Goal: Transaction & Acquisition: Purchase product/service

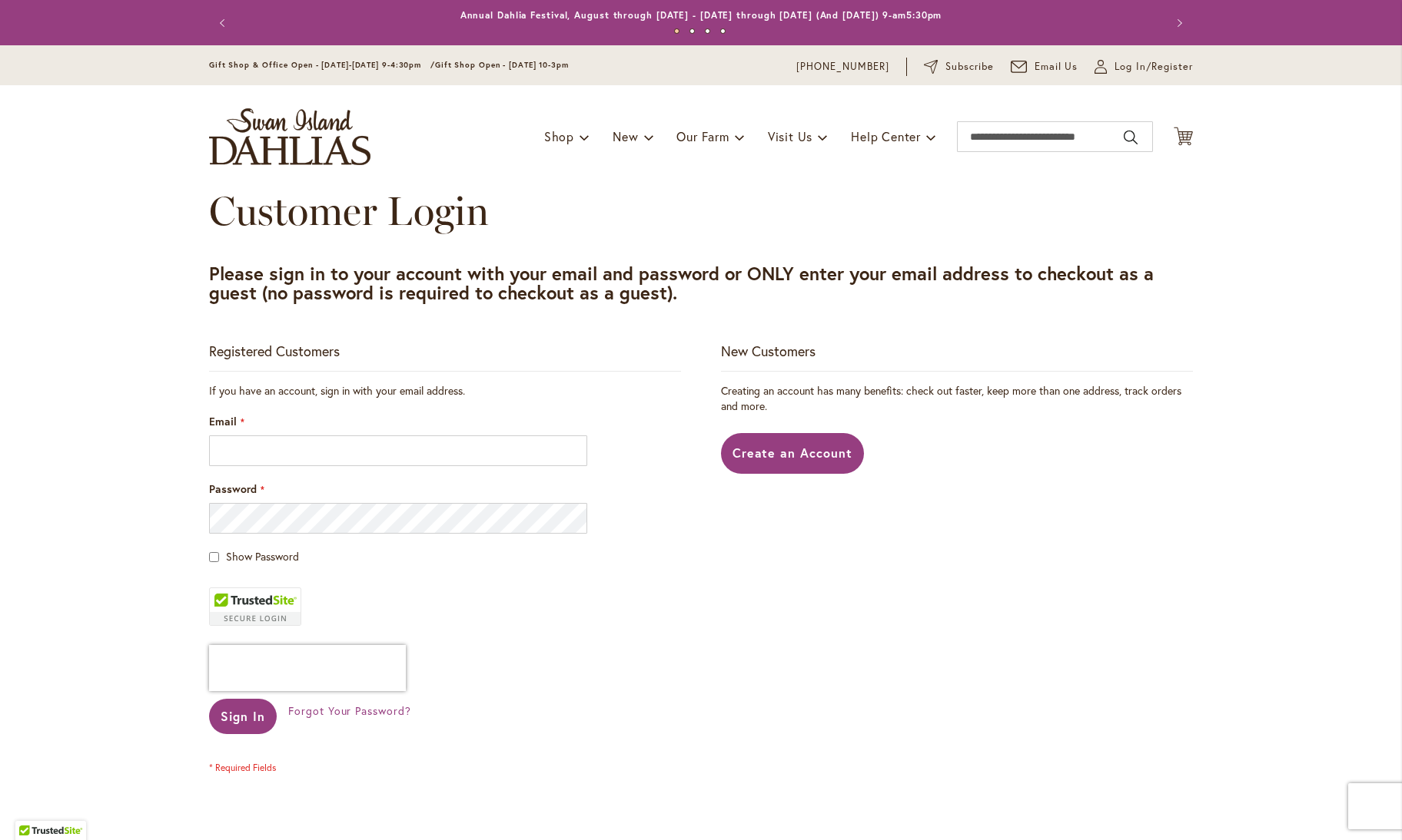
click at [256, 435] on div "Email" at bounding box center [445, 440] width 472 height 52
click at [259, 453] on input "Email" at bounding box center [397, 452] width 378 height 31
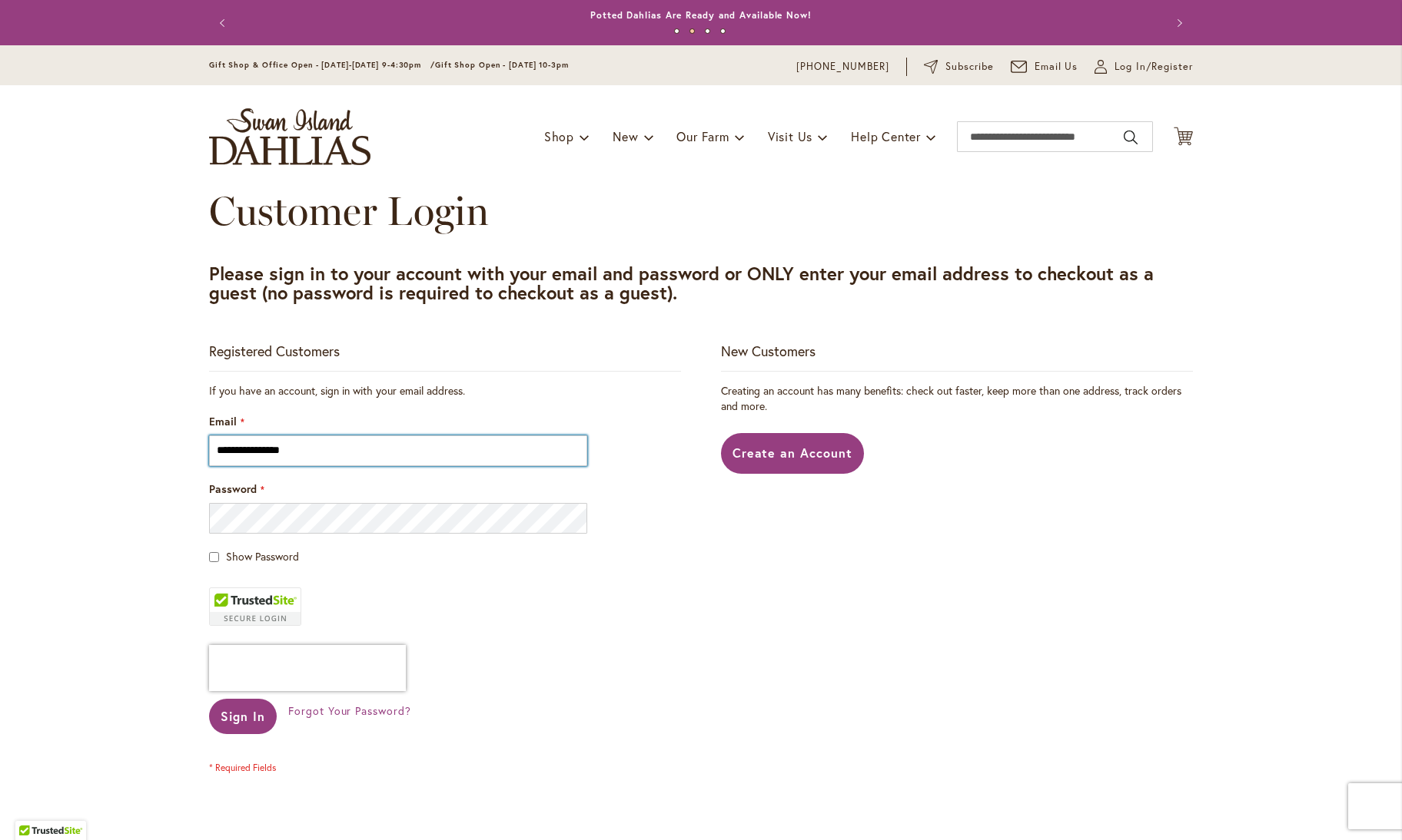
type input "**********"
click at [230, 712] on span "Sign In" at bounding box center [243, 716] width 45 height 17
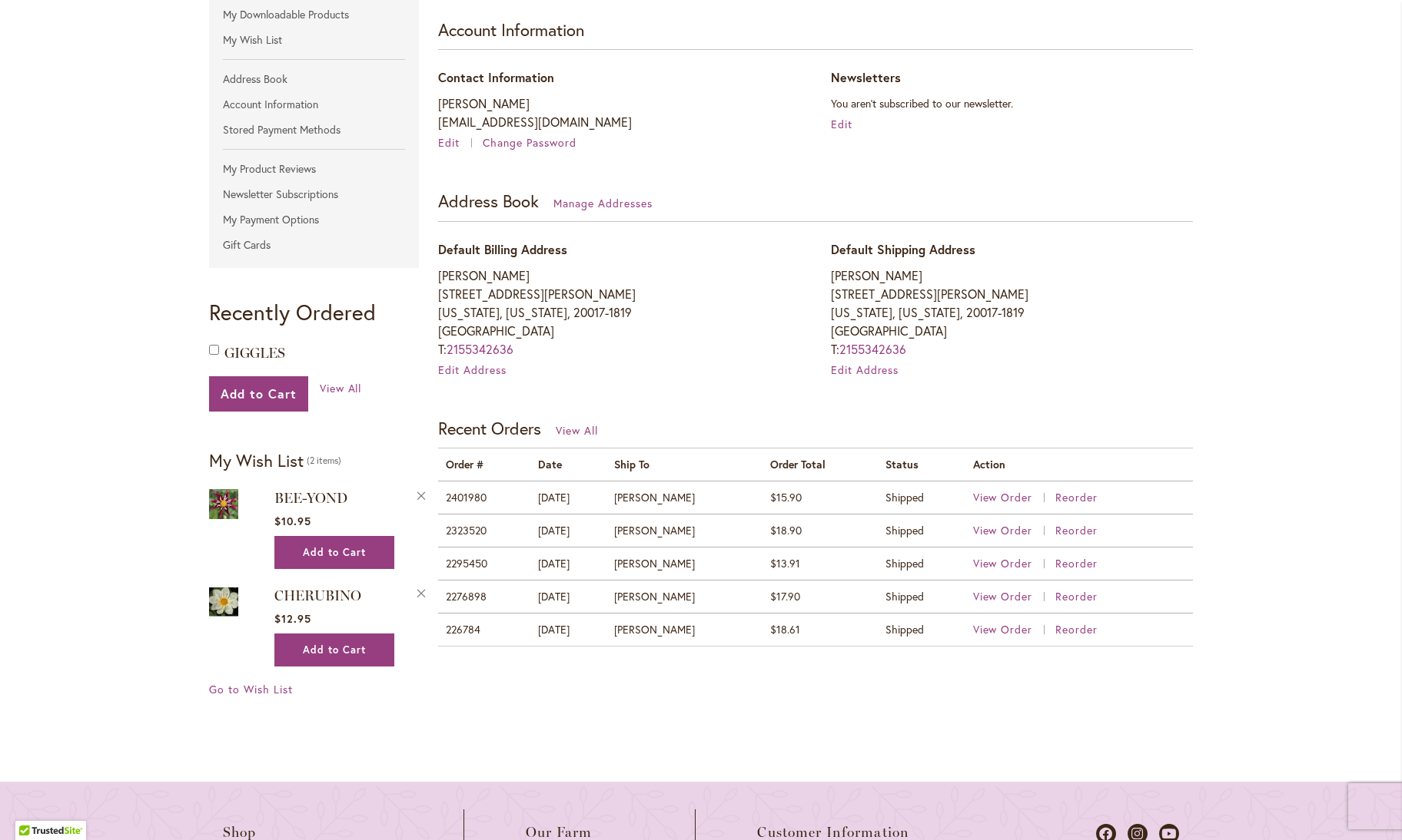
scroll to position [307, 0]
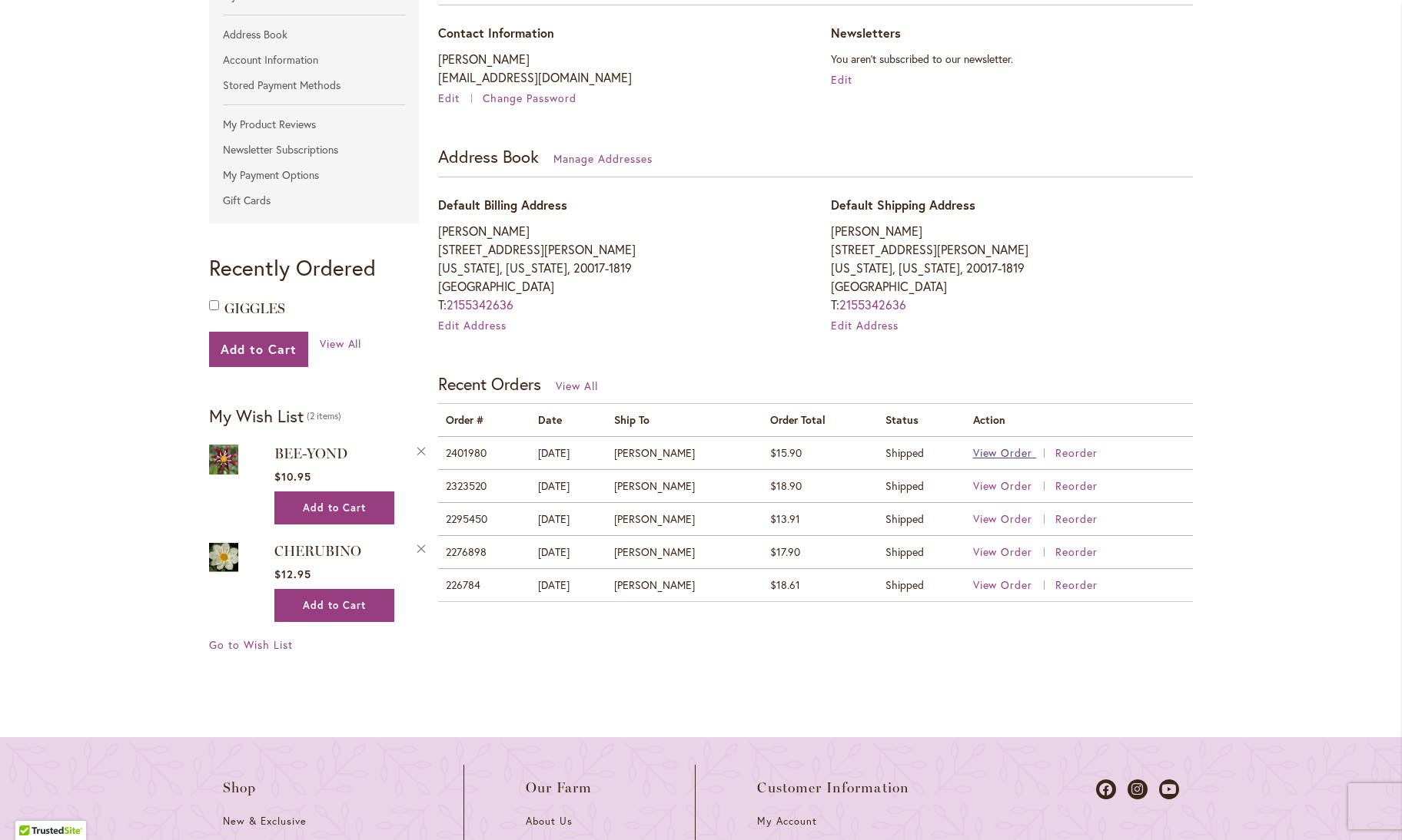
click at [988, 450] on span "View Order" at bounding box center [1004, 453] width 60 height 15
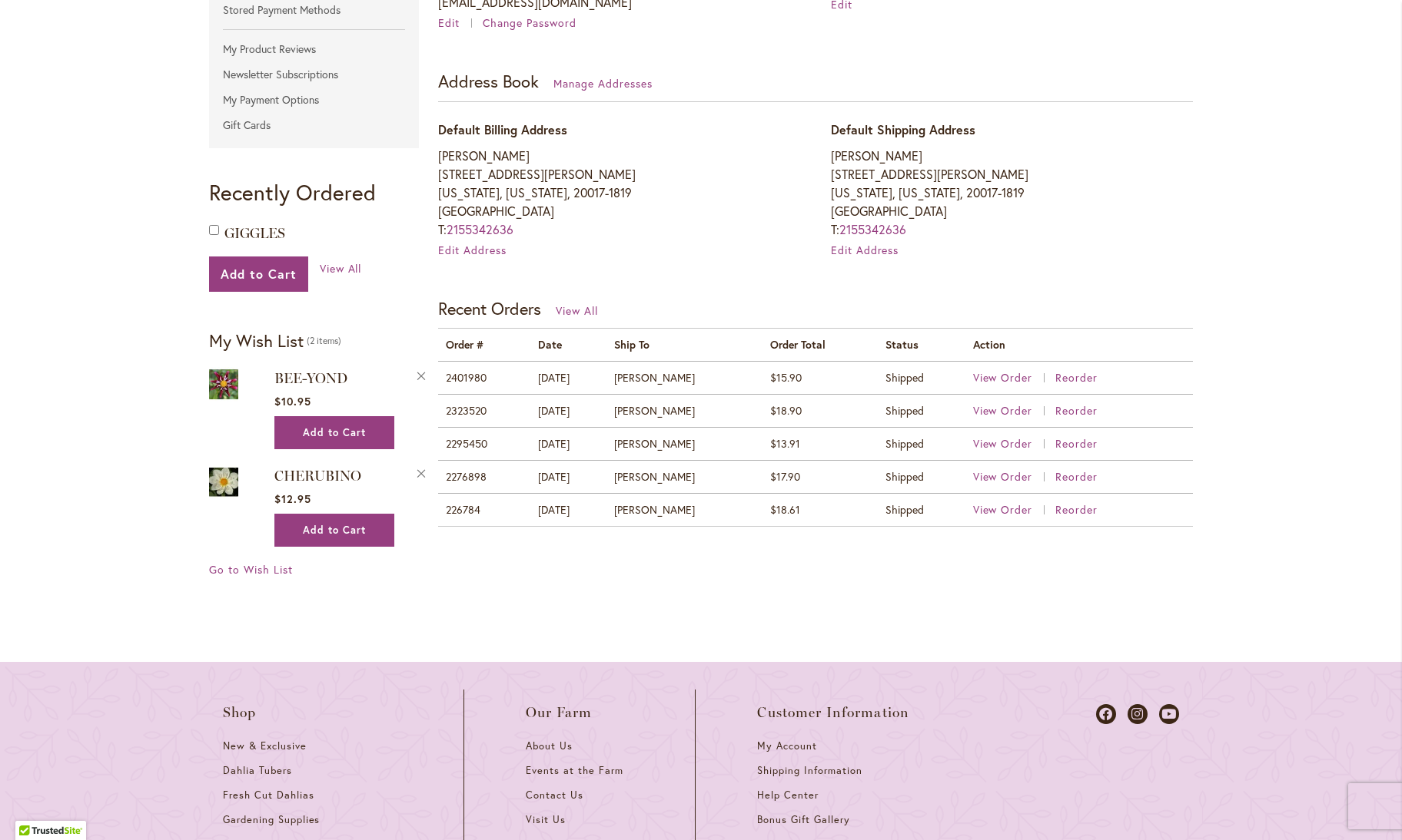
scroll to position [385, 0]
click at [992, 407] on span "View Order" at bounding box center [1004, 409] width 60 height 15
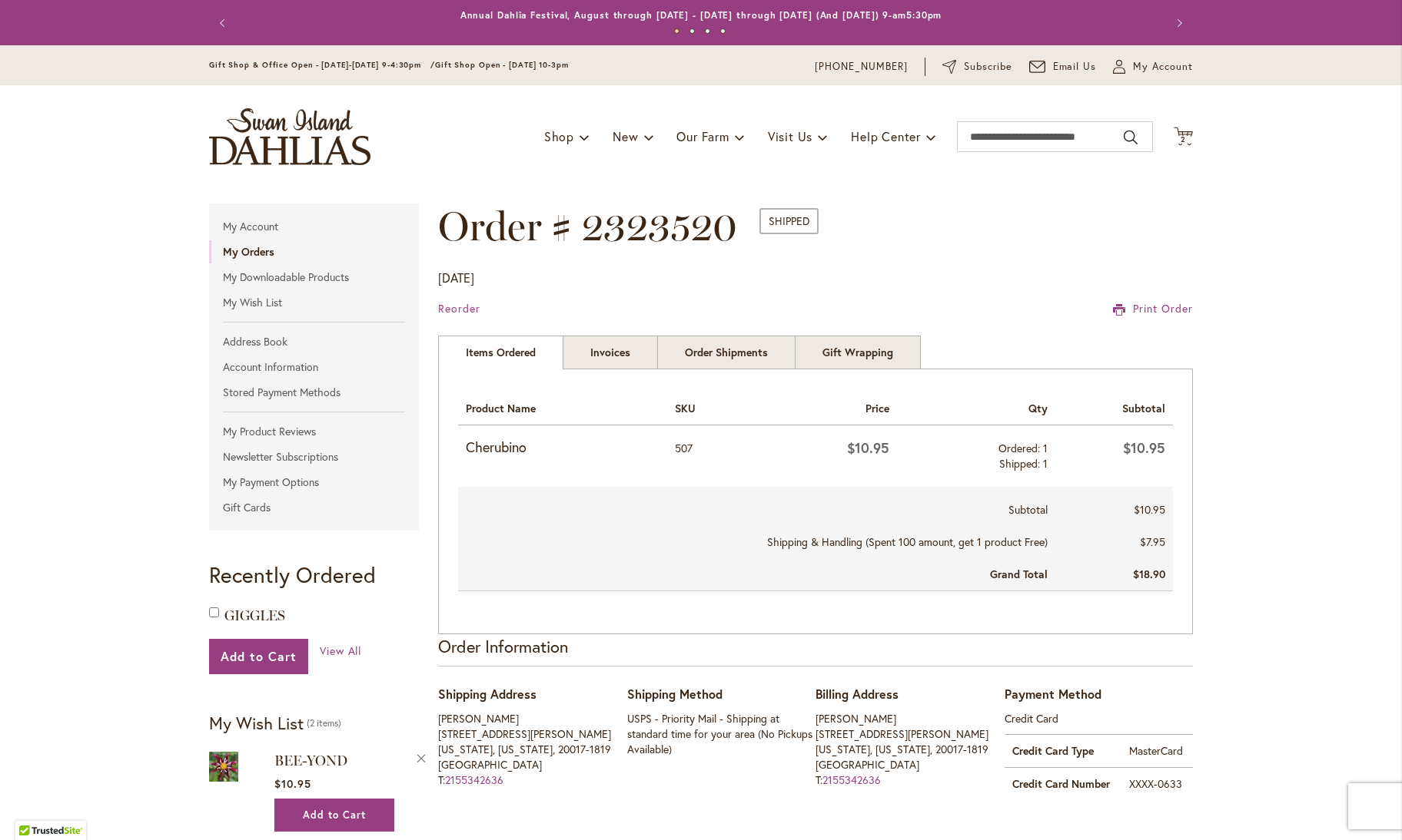
drag, startPoint x: 0, startPoint y: 0, endPoint x: 1208, endPoint y: 306, distance: 1246.2
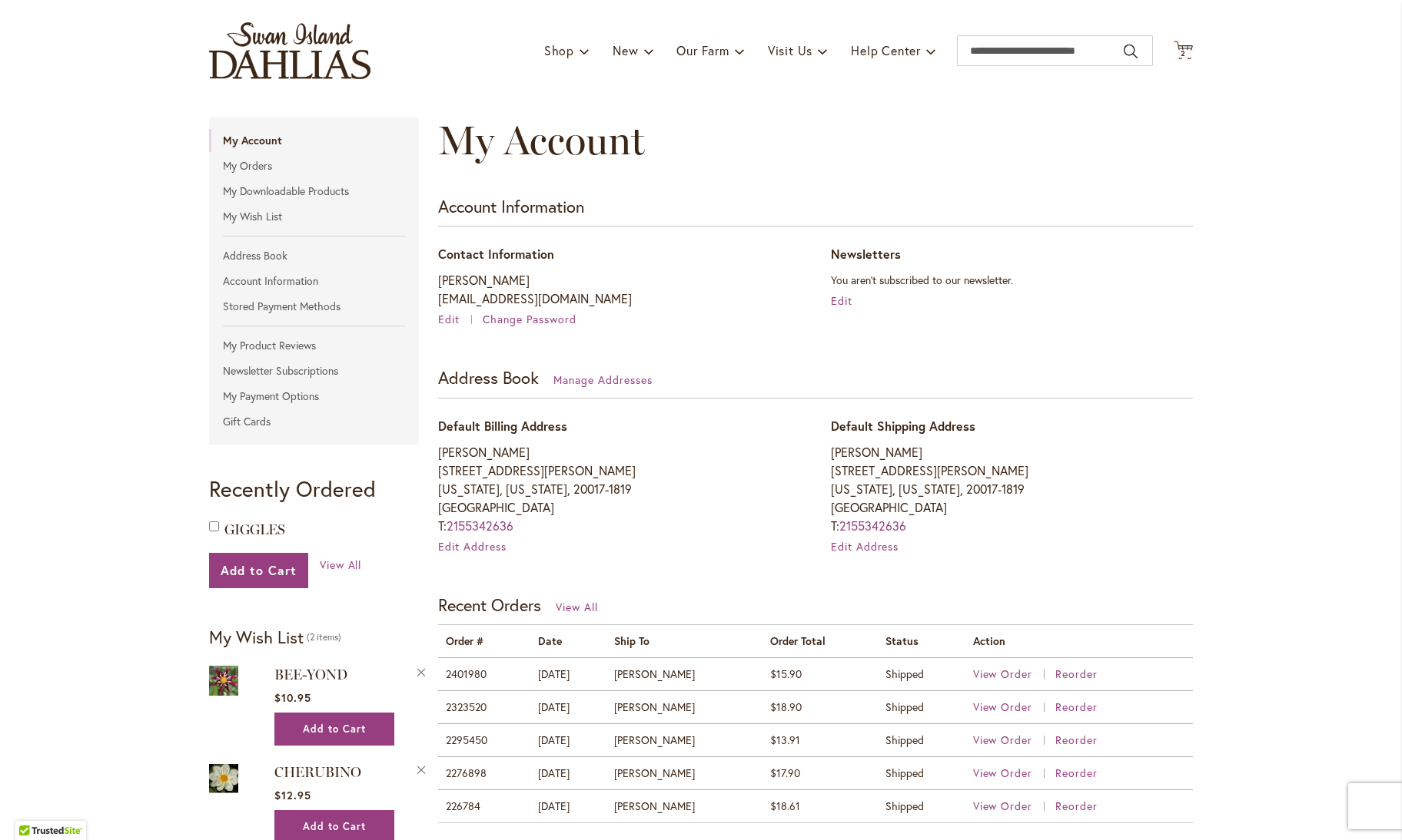
scroll to position [230, 0]
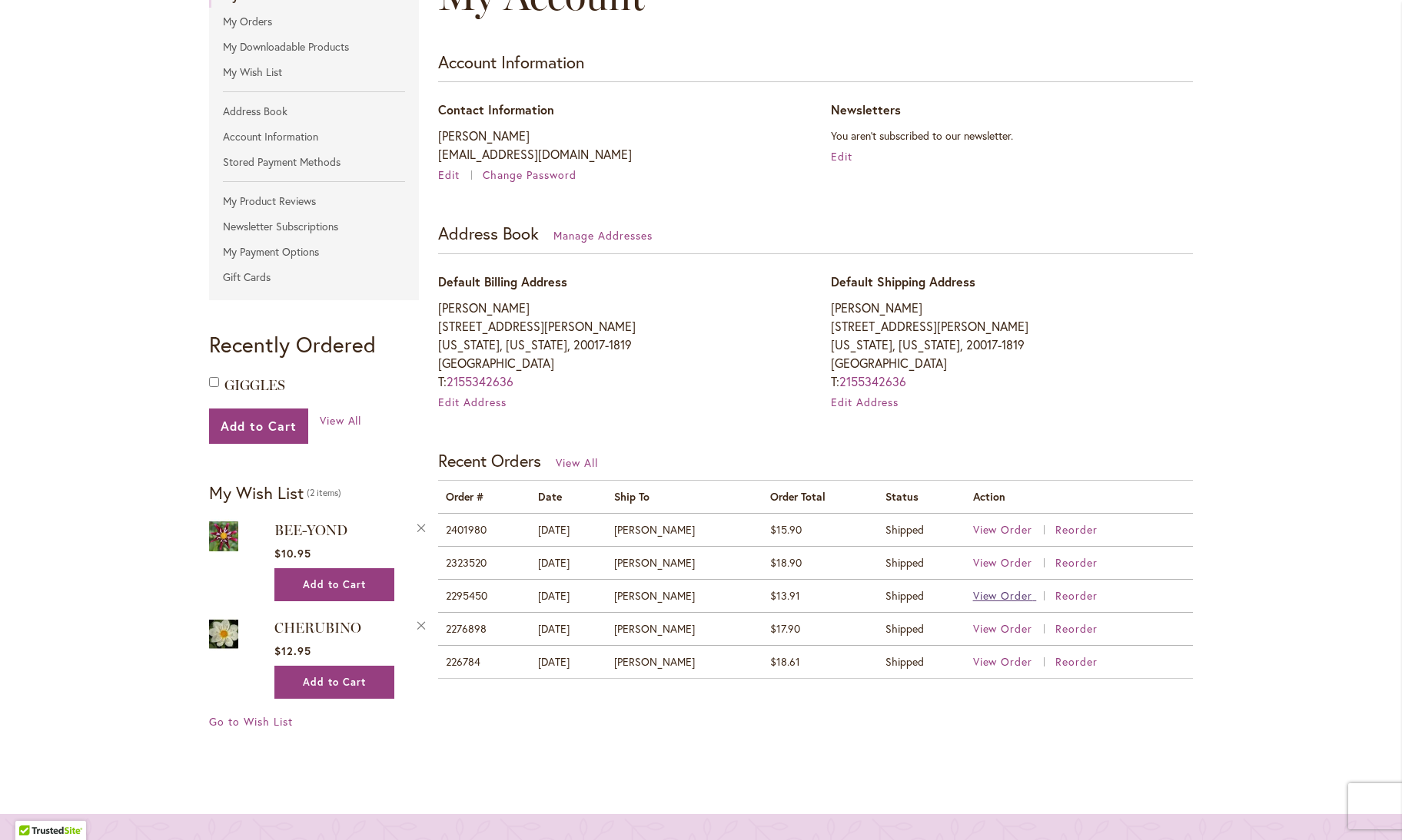
click at [999, 591] on span "View Order" at bounding box center [1004, 595] width 60 height 15
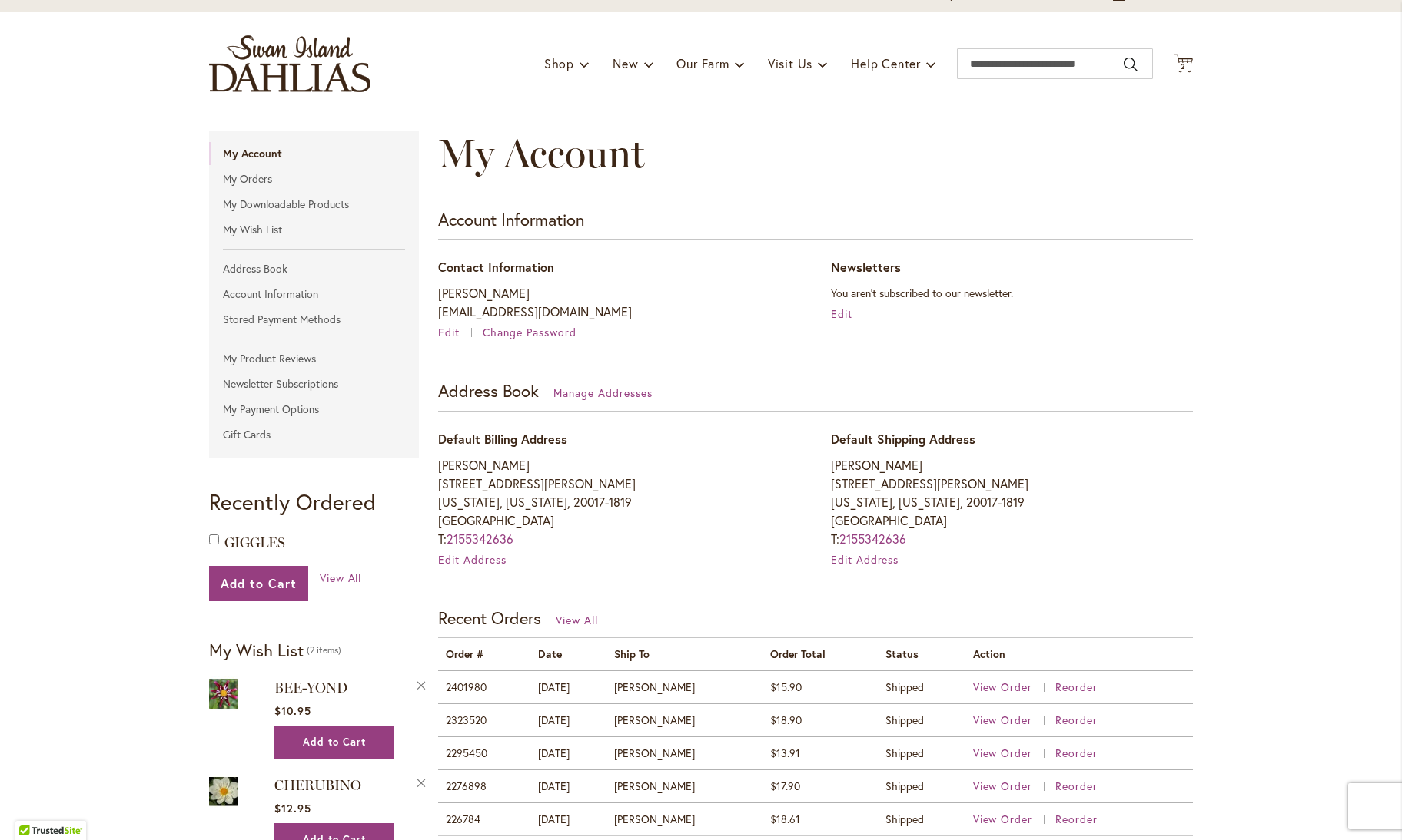
scroll to position [230, 0]
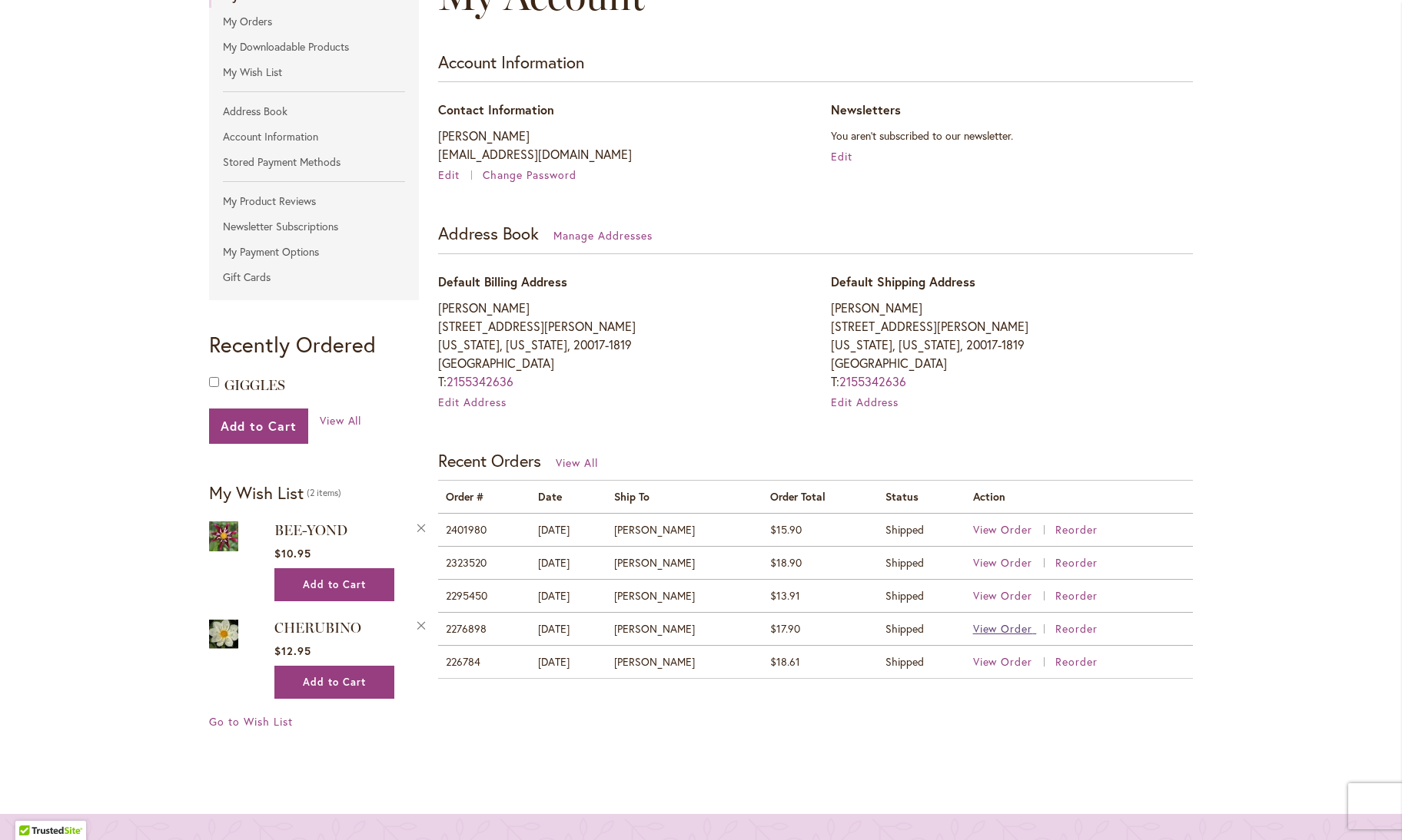
click at [999, 627] on span "View Order" at bounding box center [1004, 628] width 60 height 15
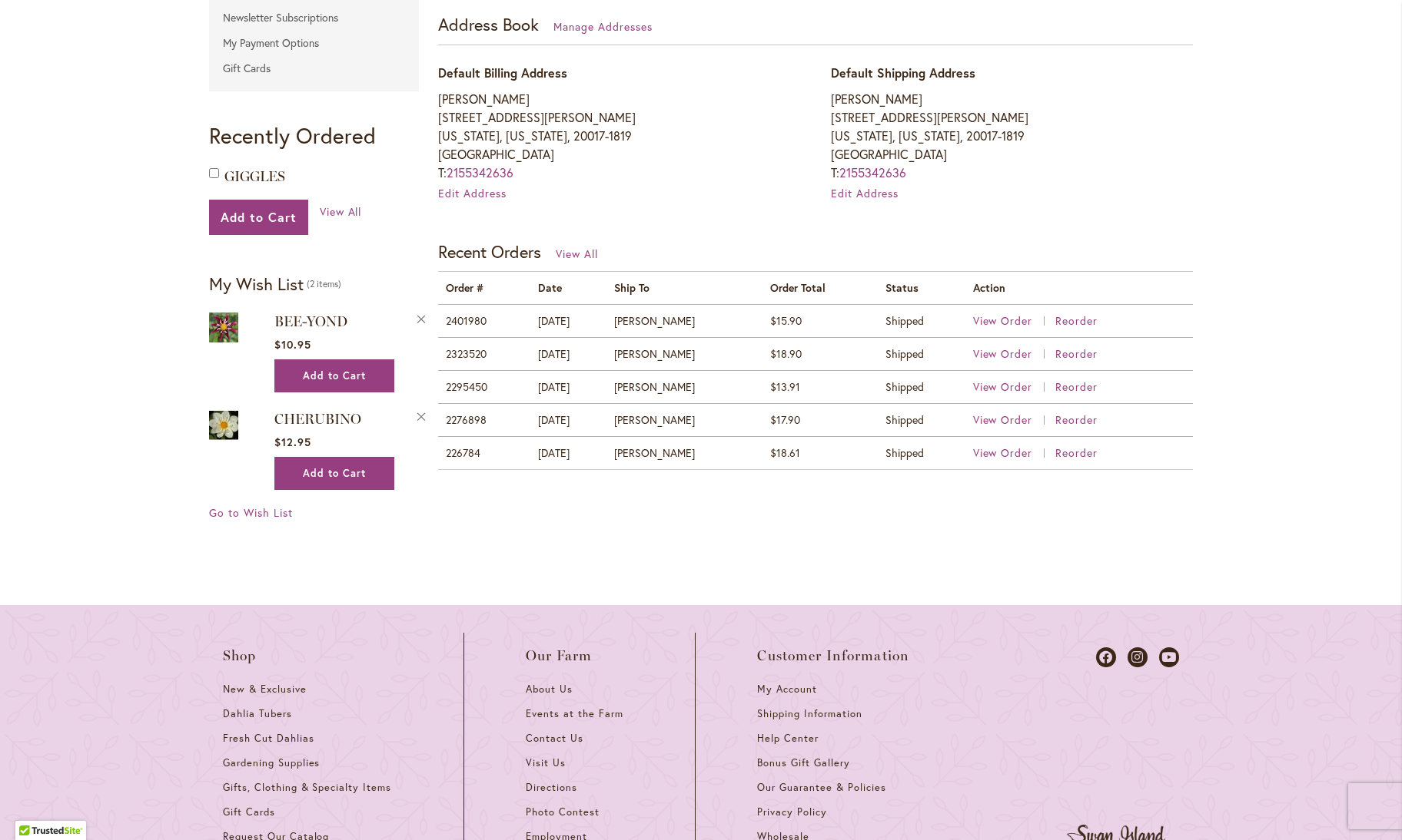
scroll to position [461, 0]
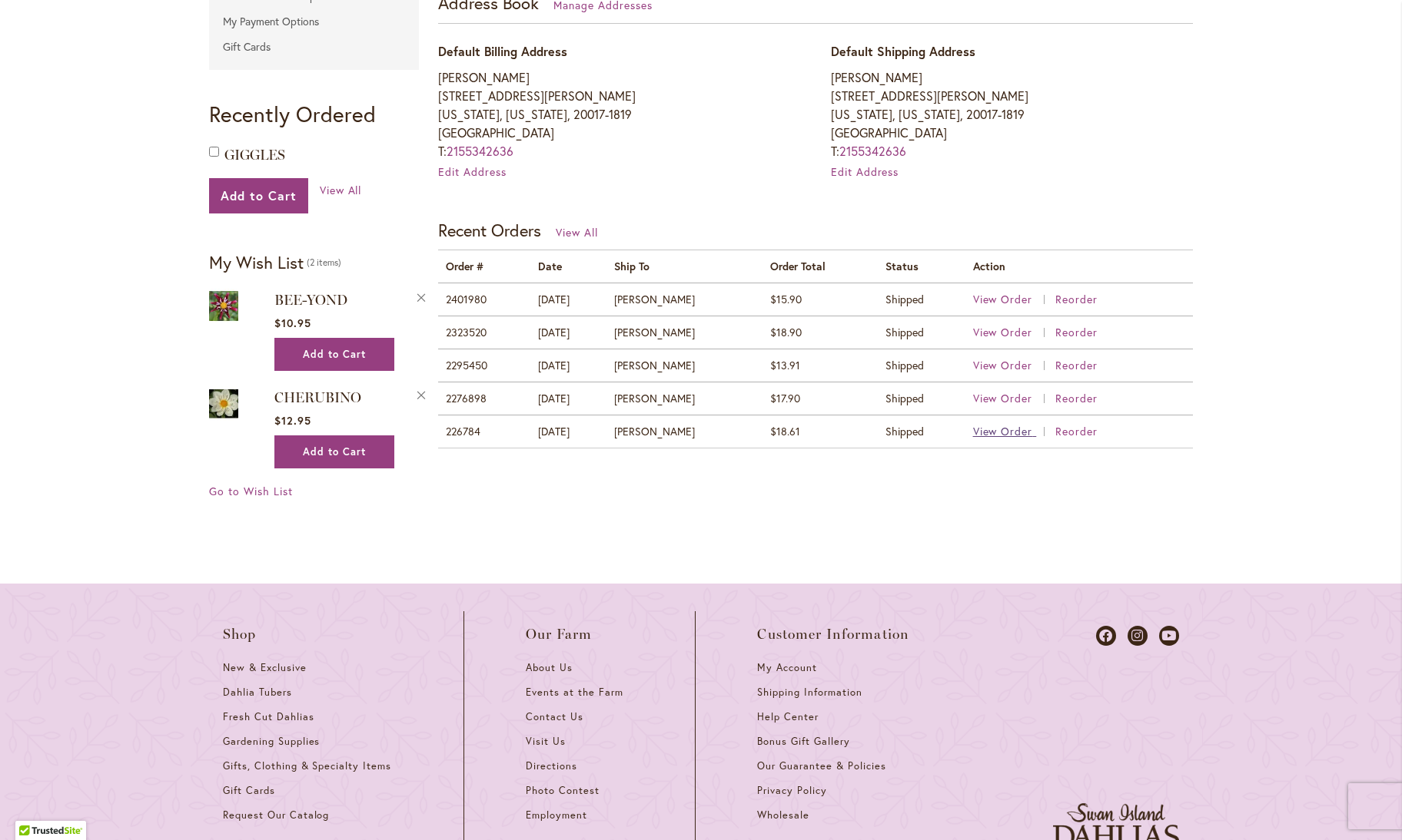
click at [993, 431] on span "View Order" at bounding box center [1004, 431] width 60 height 15
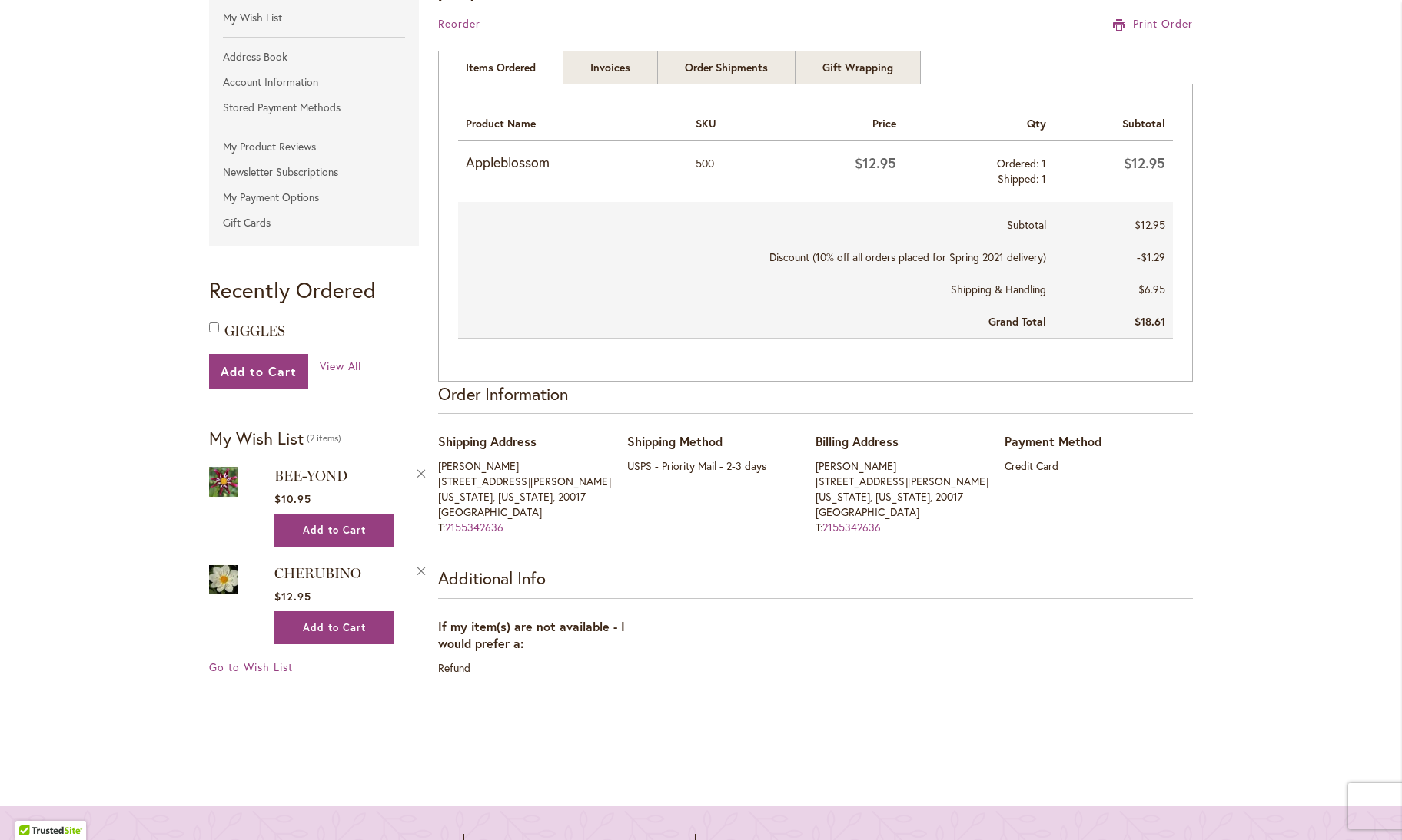
scroll to position [307, 0]
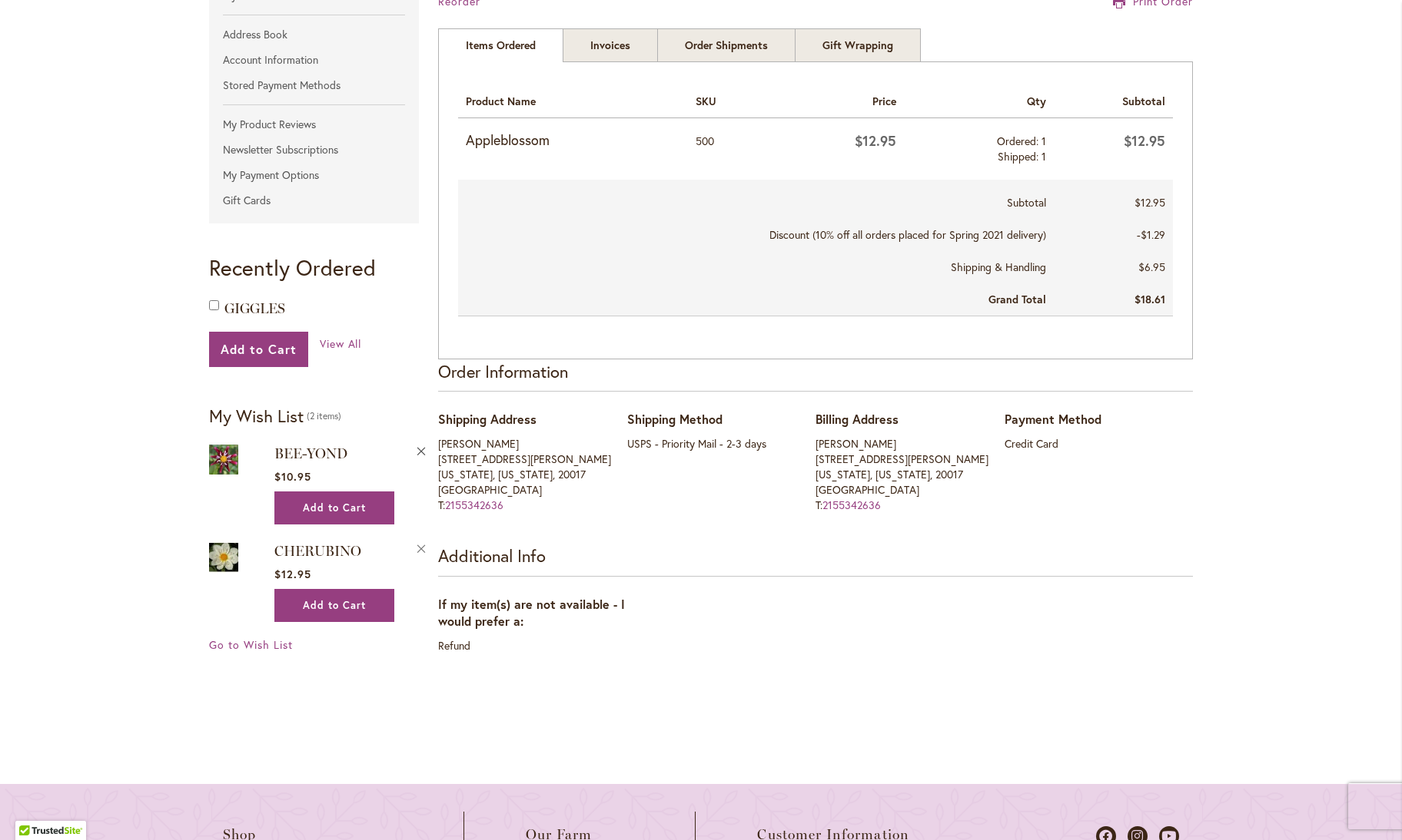
click at [415, 448] on button "Remove BEE-YOND from Wishlist" at bounding box center [421, 450] width 14 height 17
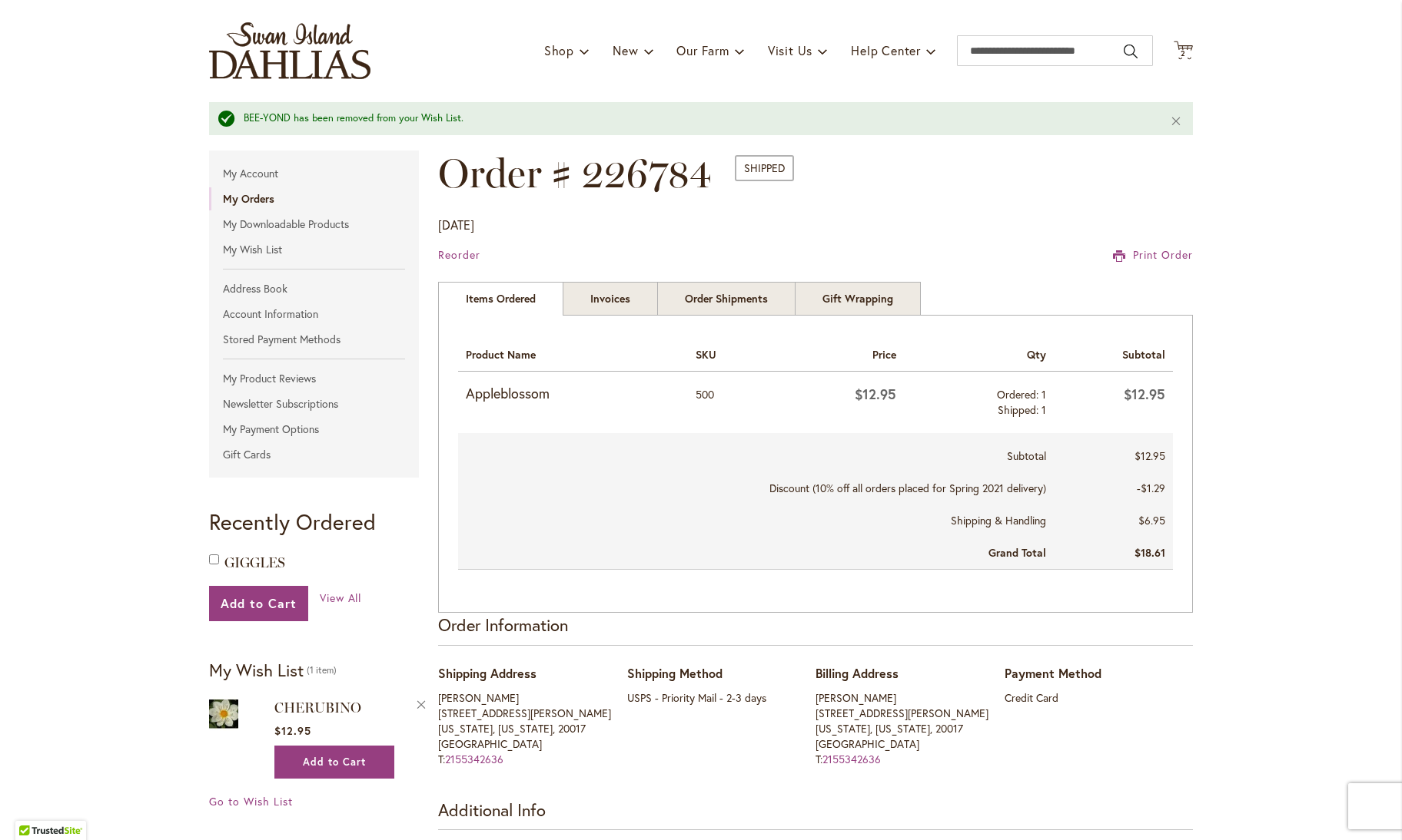
scroll to position [230, 0]
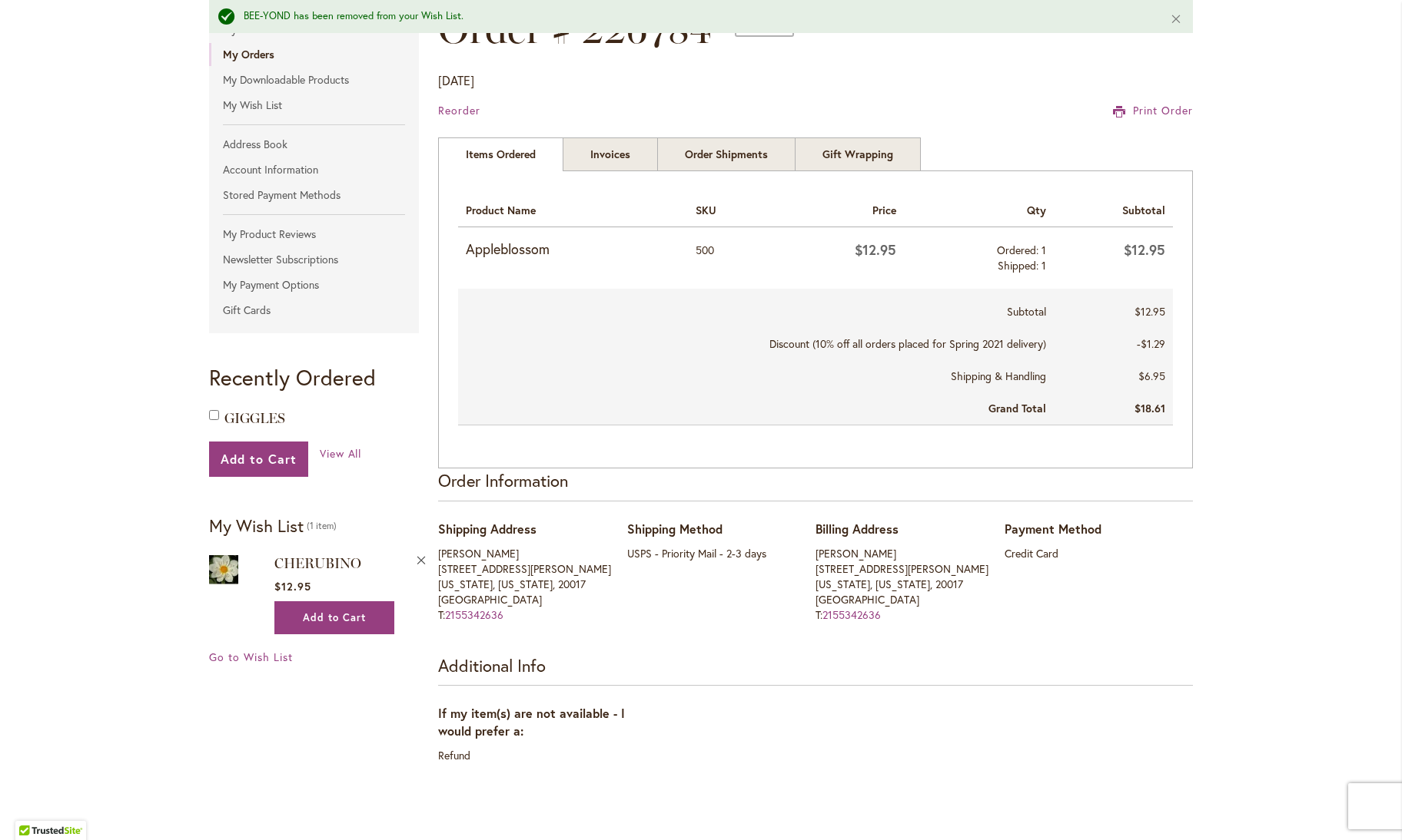
click at [418, 560] on button "Remove CHERUBINO from Wishlist" at bounding box center [421, 559] width 14 height 17
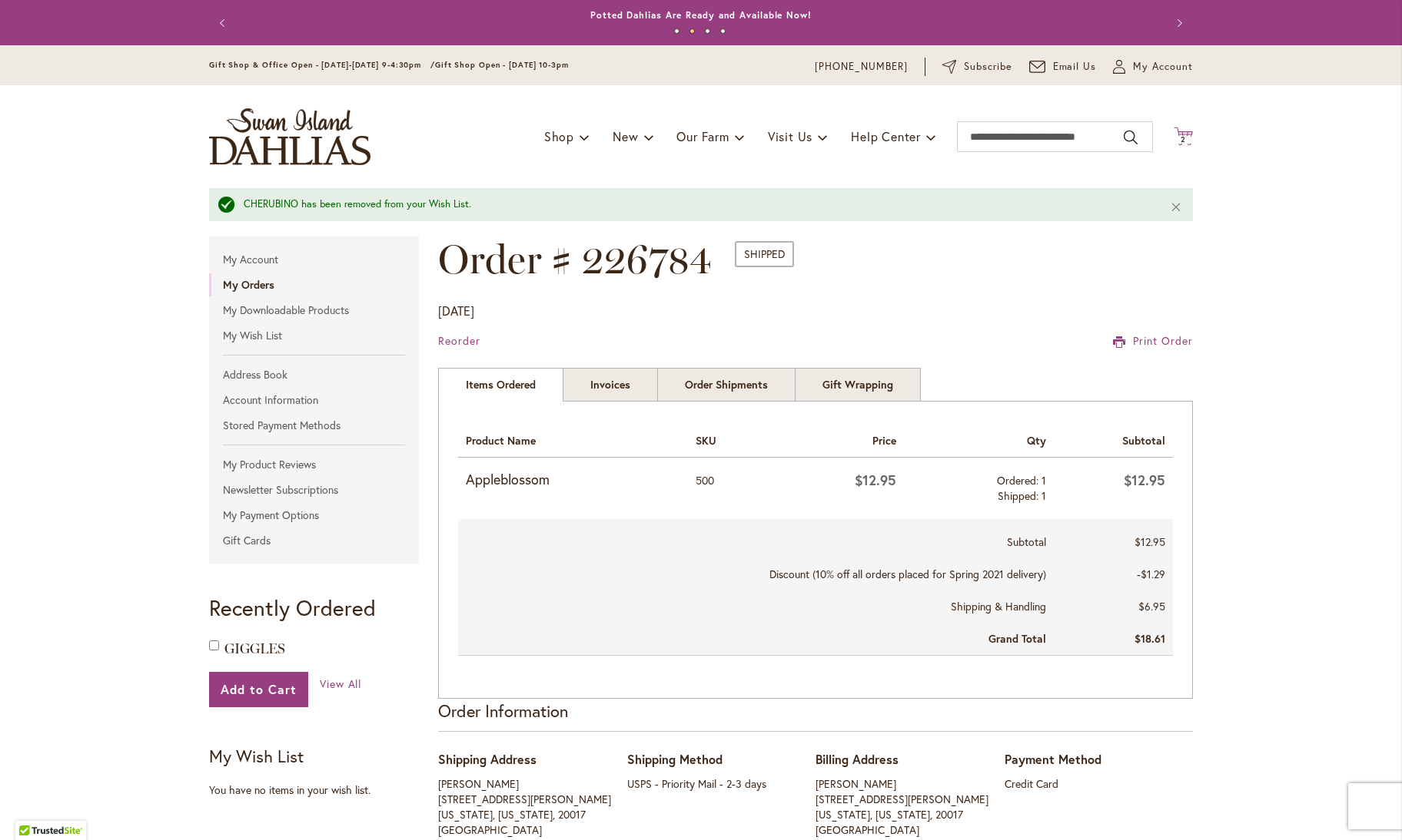
click at [1180, 136] on span "2" at bounding box center [1183, 139] width 6 height 10
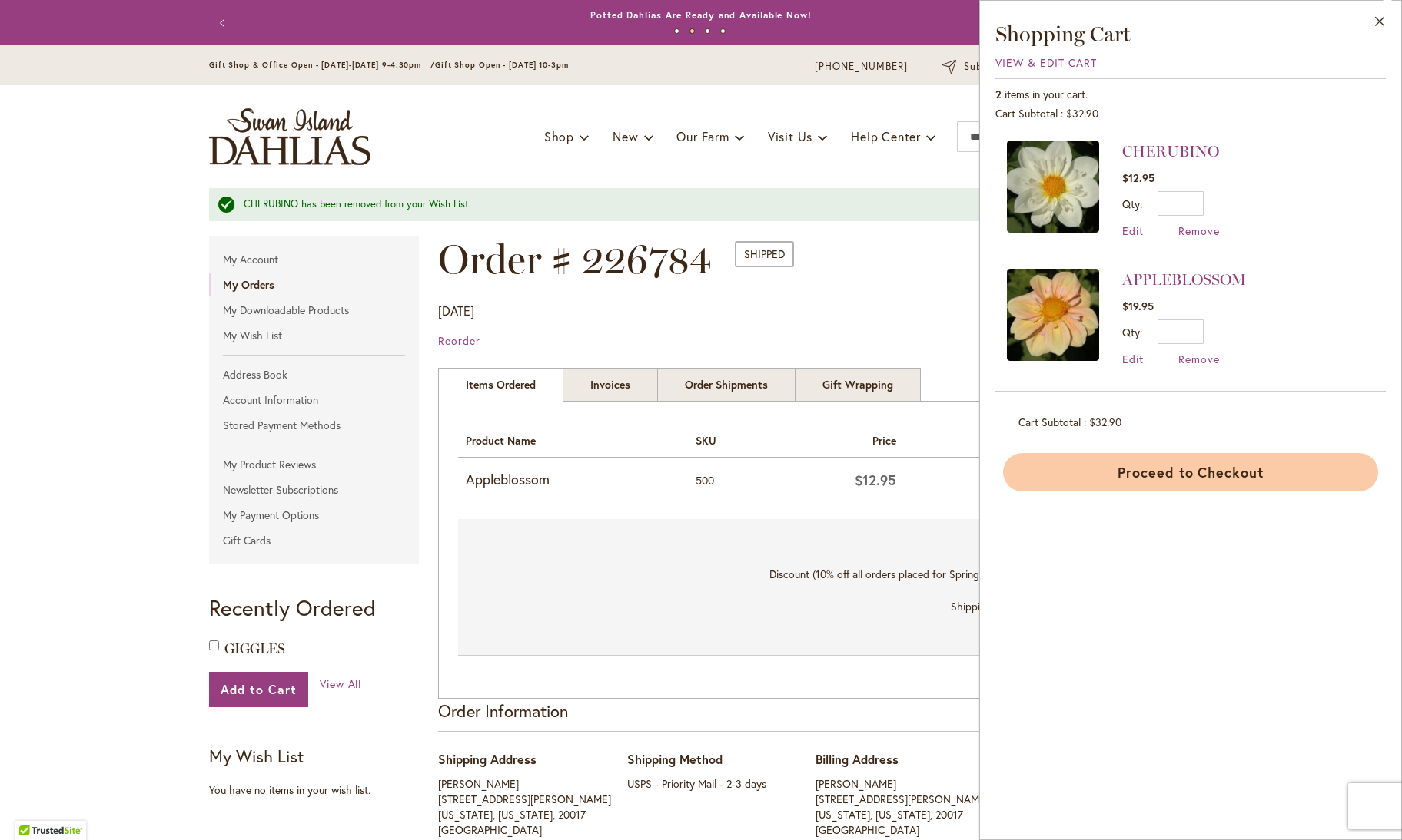
click at [1191, 463] on button "Proceed to Checkout" at bounding box center [1190, 473] width 375 height 39
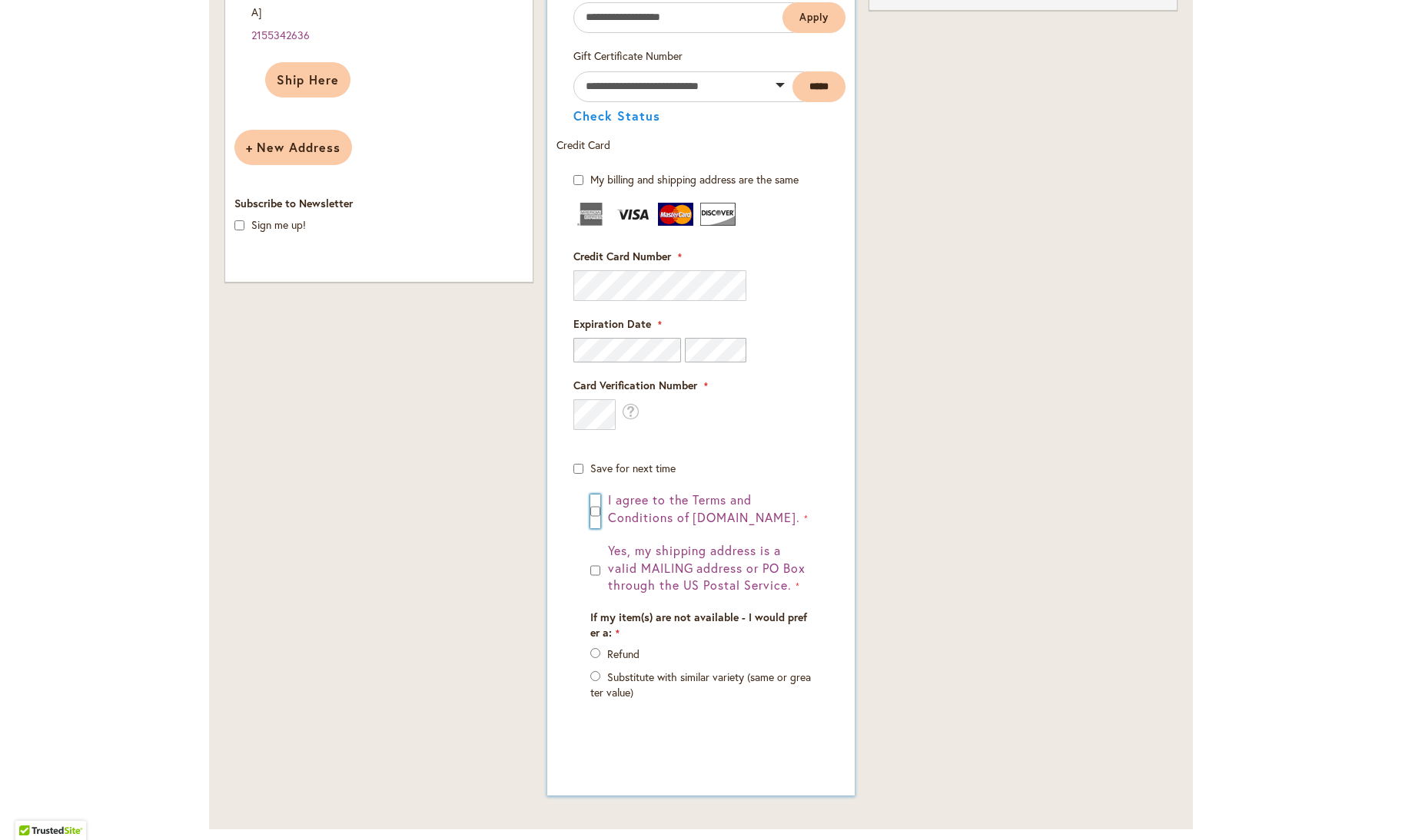
scroll to position [922, 0]
click at [910, 471] on div "Order Summary 2 Items in Cart APPLEBLOSSOM Qty 1 $19.95 Qty" at bounding box center [1023, 107] width 322 height 1425
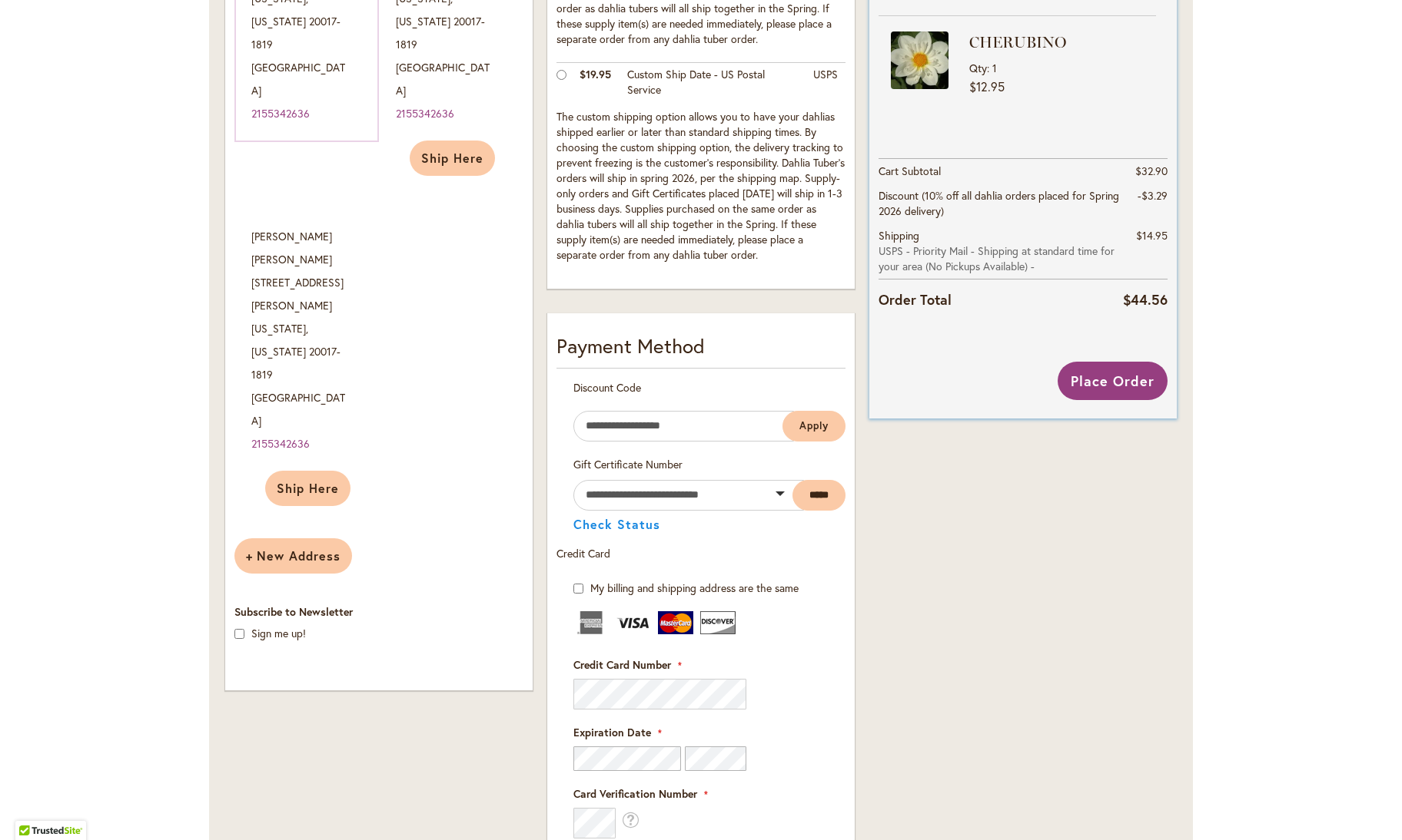
scroll to position [538, 0]
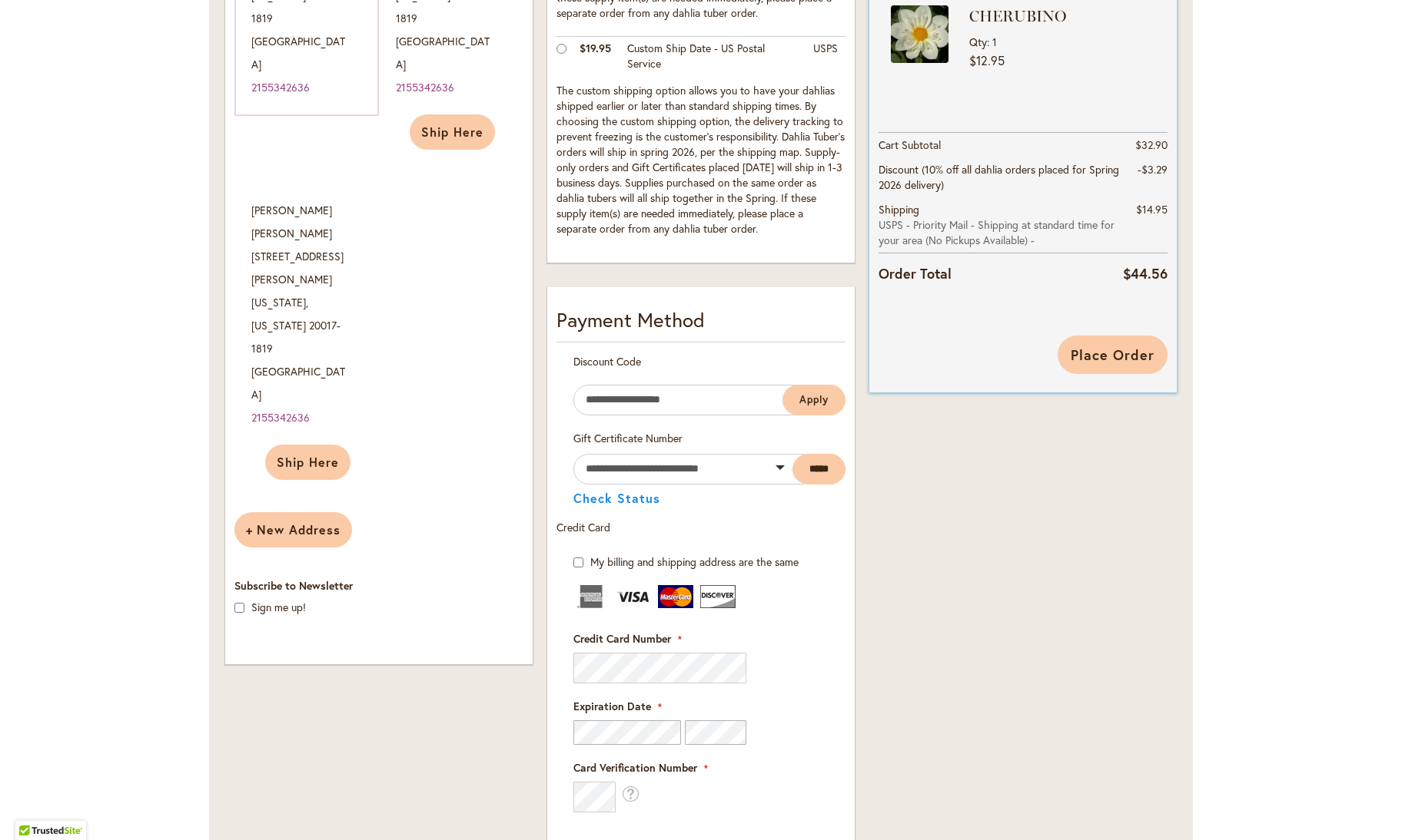
click at [1099, 355] on span "Place Order" at bounding box center [1112, 354] width 84 height 18
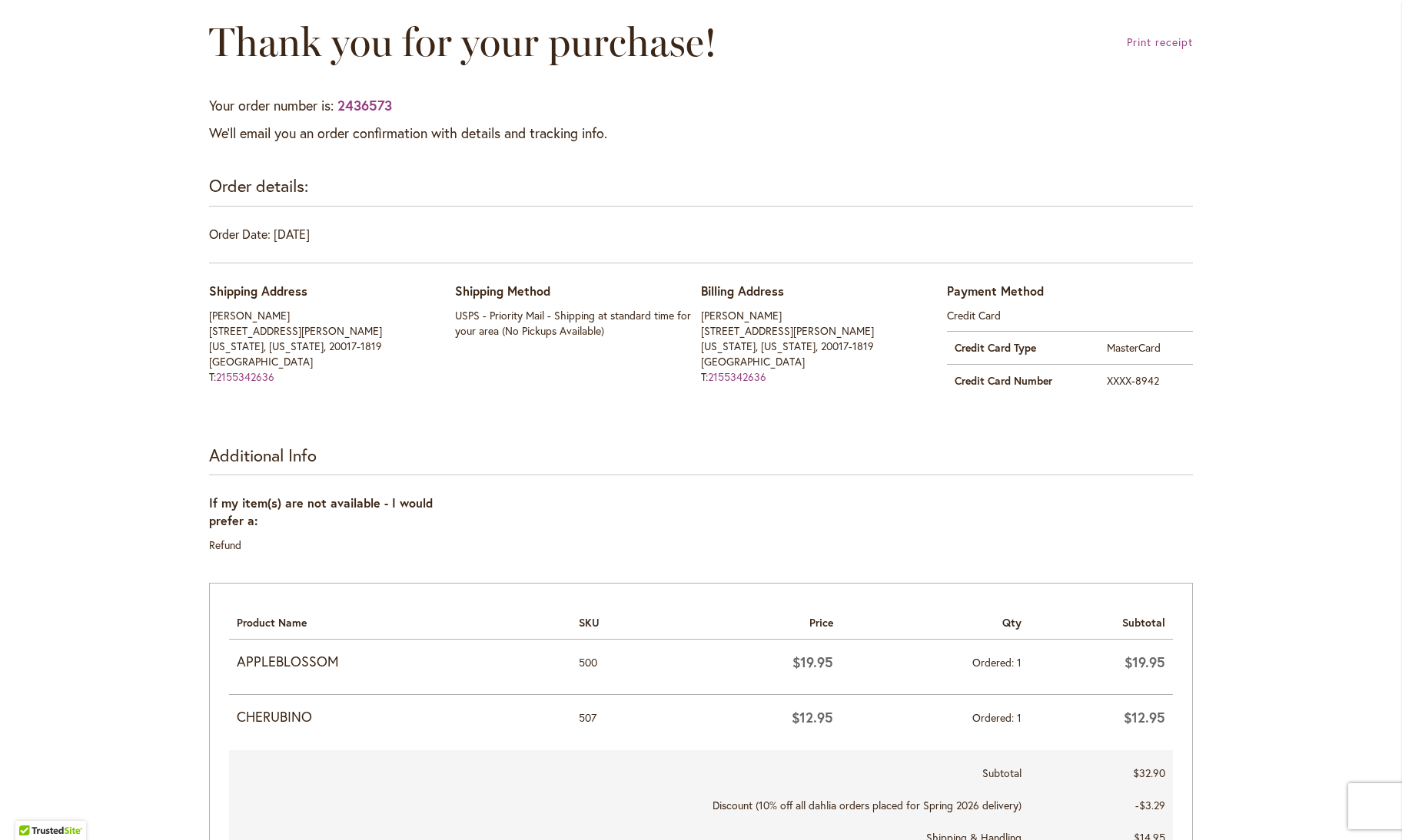
scroll to position [230, 0]
